Goal: Transaction & Acquisition: Obtain resource

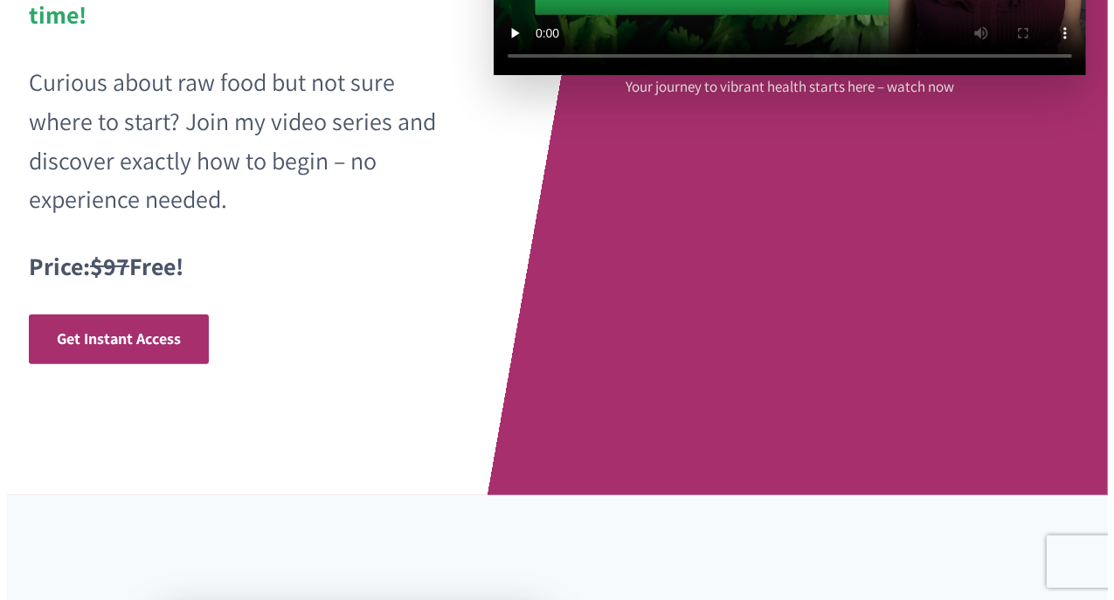
scroll to position [443, 0]
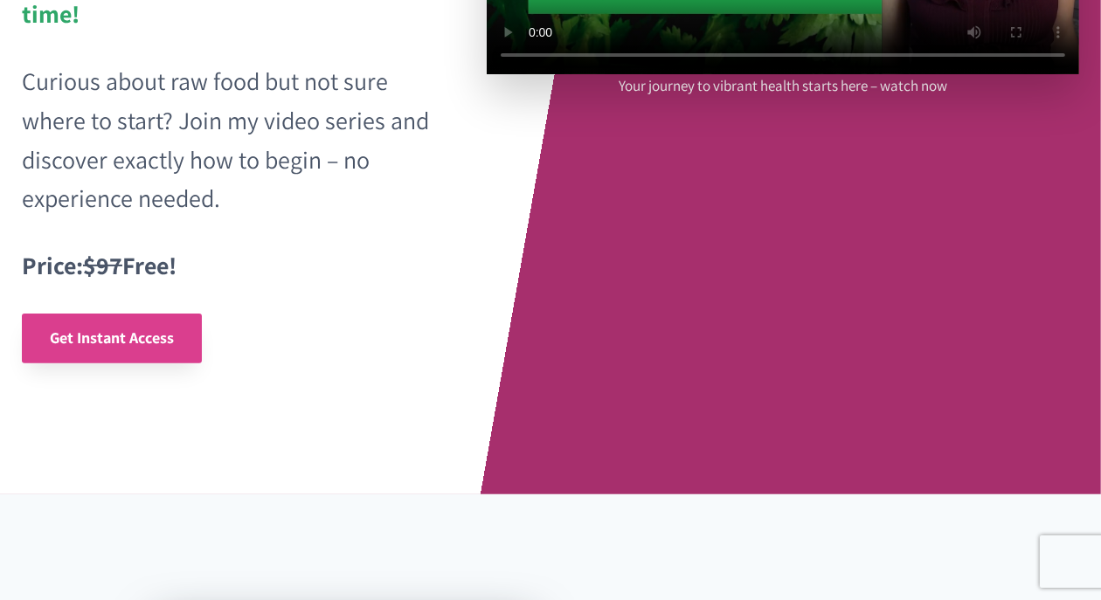
click at [149, 345] on span "Get Instant Access" at bounding box center [112, 338] width 124 height 20
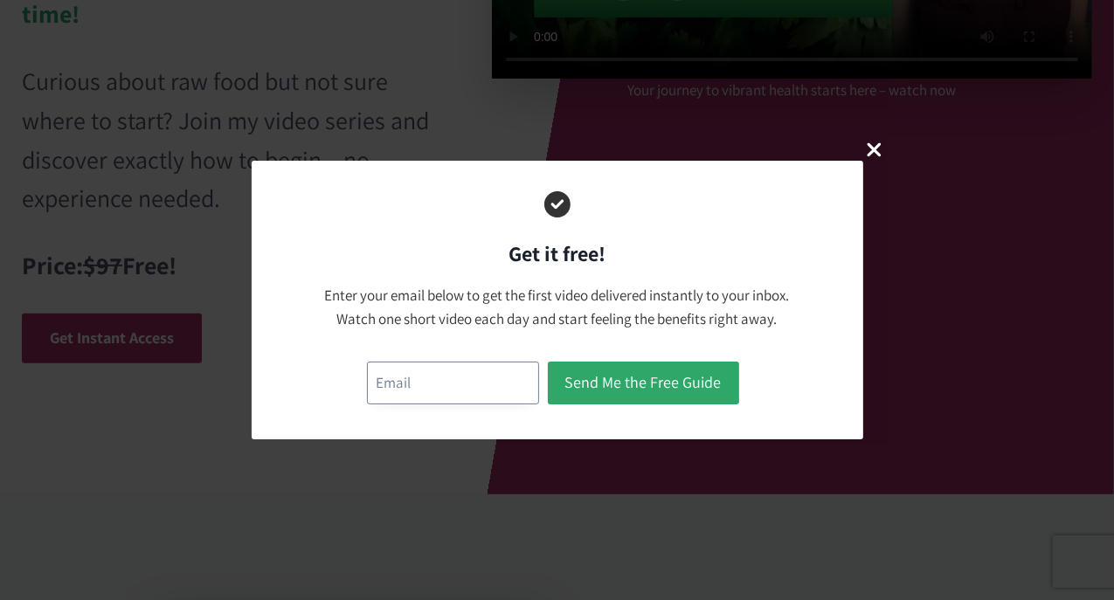
click at [457, 376] on input "email" at bounding box center [453, 383] width 172 height 43
type input "[EMAIL_ADDRESS][DOMAIN_NAME]"
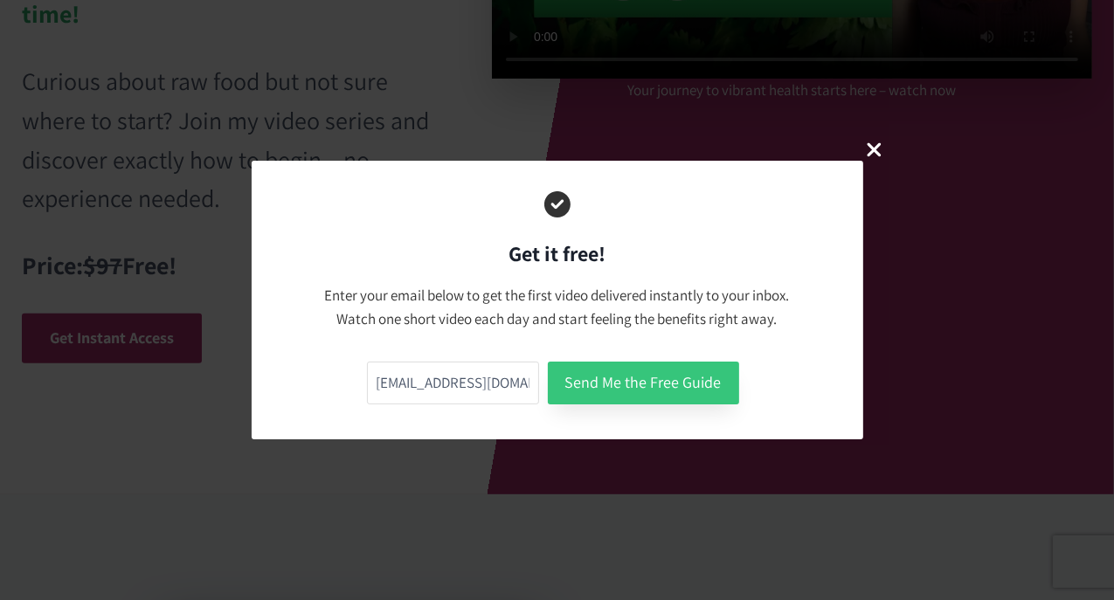
click at [668, 379] on button "Send Me the Free Guide" at bounding box center [643, 383] width 191 height 43
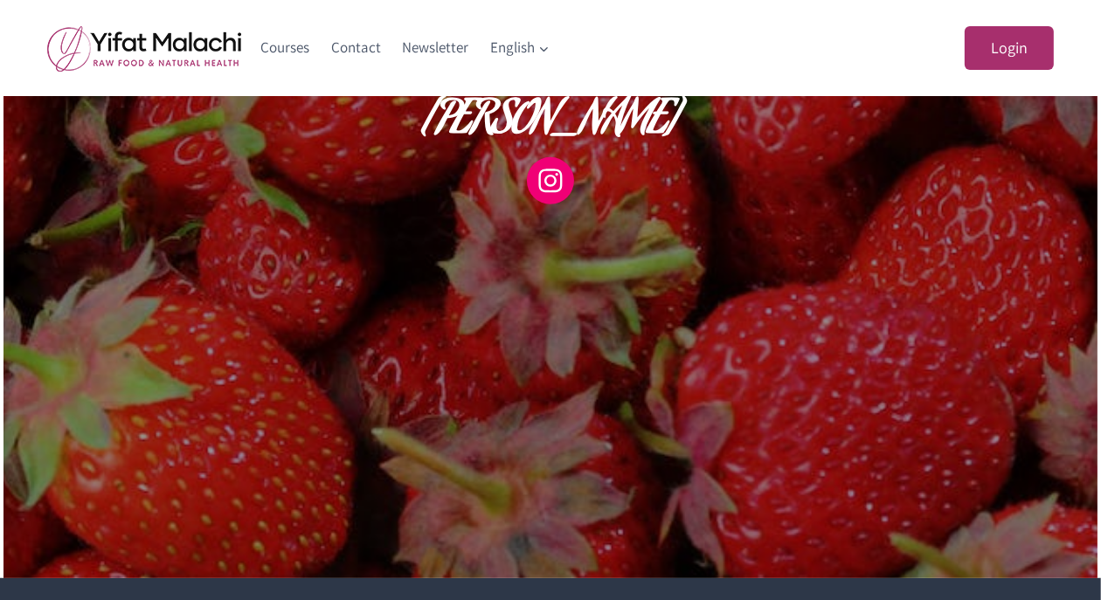
scroll to position [935, 0]
